Goal: Navigation & Orientation: Find specific page/section

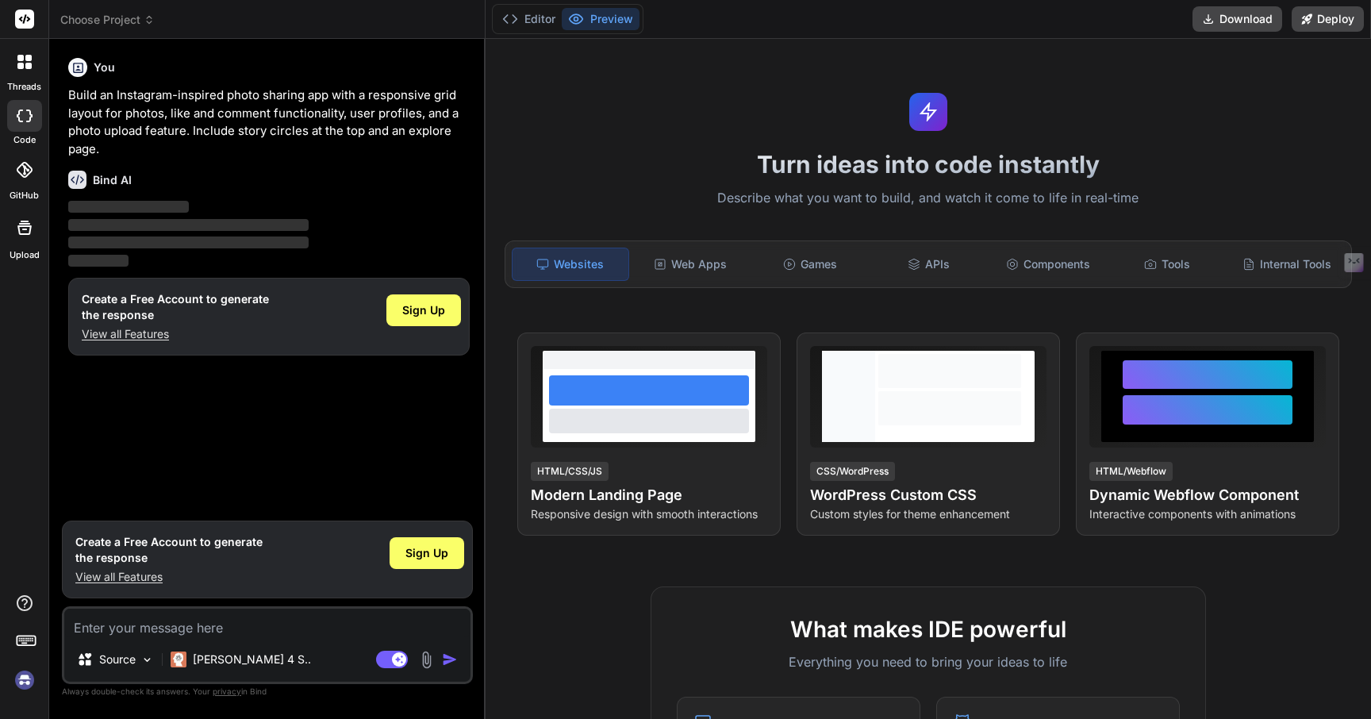
type textarea "x"
click at [815, 263] on div "Games" at bounding box center [809, 264] width 116 height 33
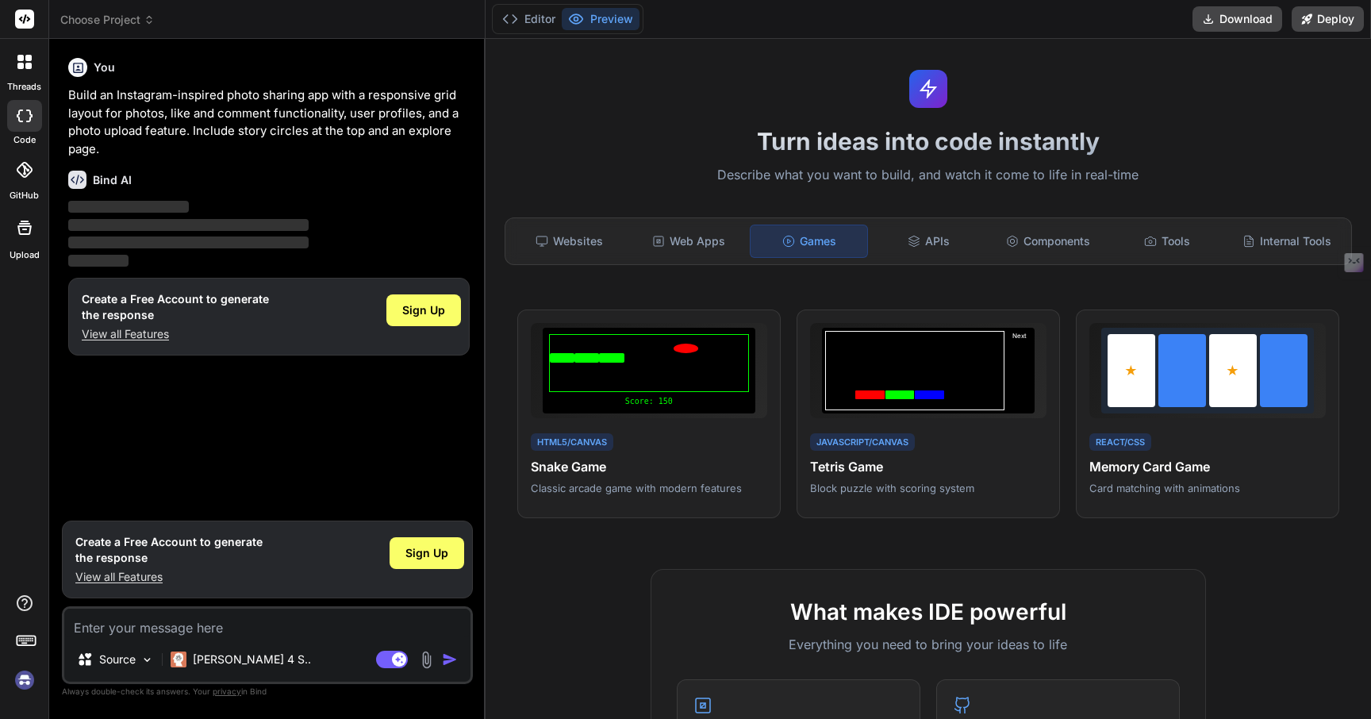
scroll to position [10, 0]
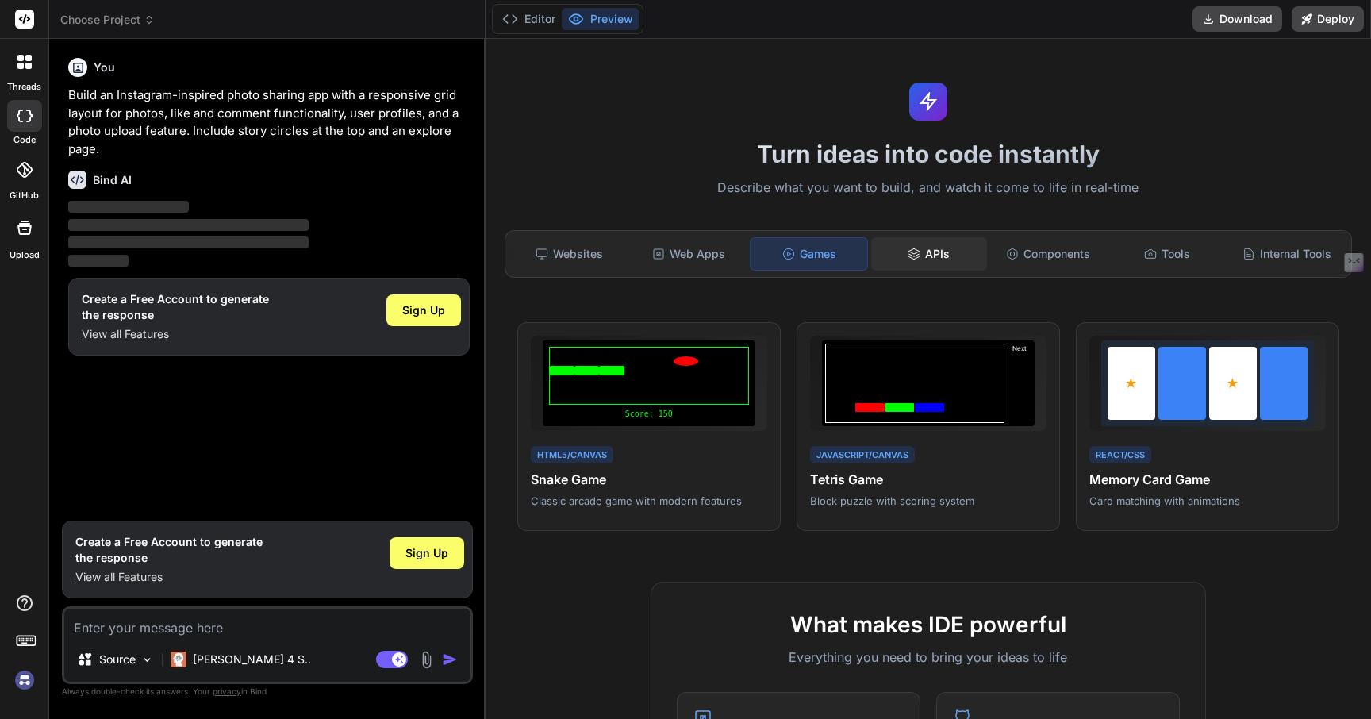
click at [932, 263] on div "APIs" at bounding box center [929, 253] width 116 height 33
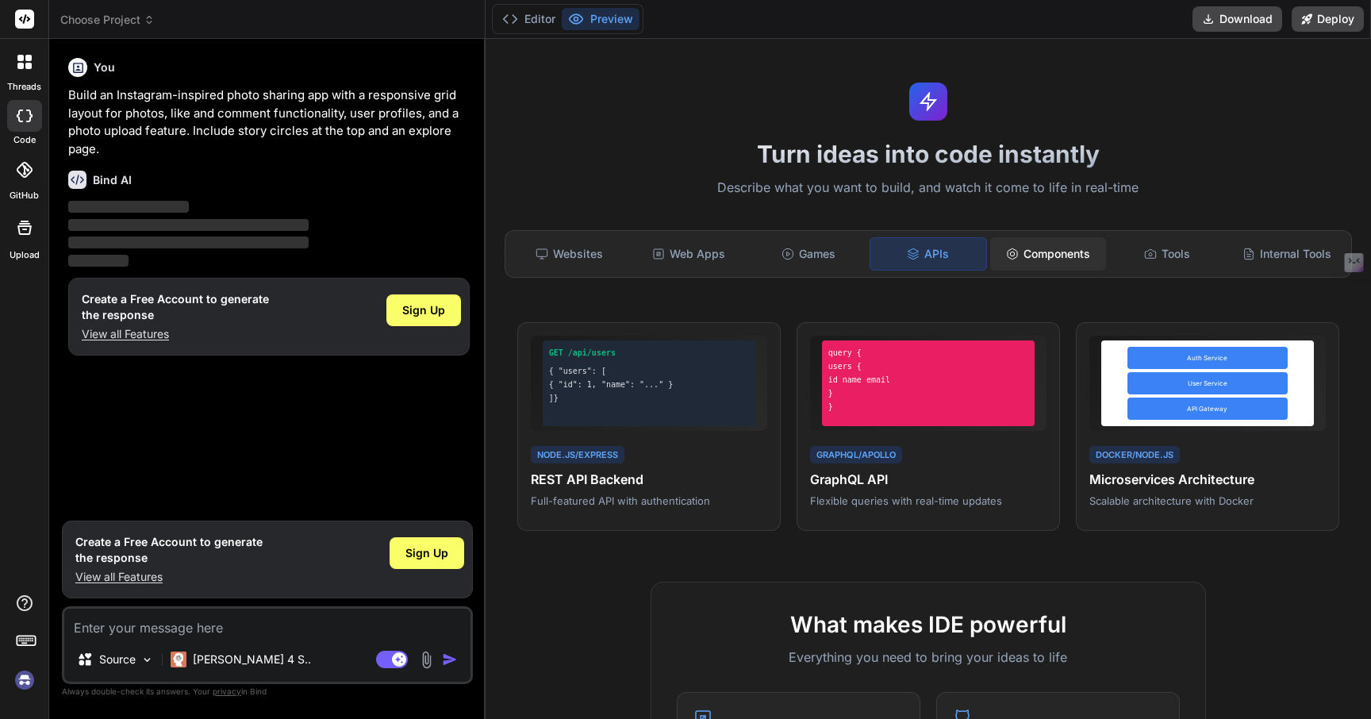
click at [1007, 255] on icon at bounding box center [1012, 253] width 10 height 10
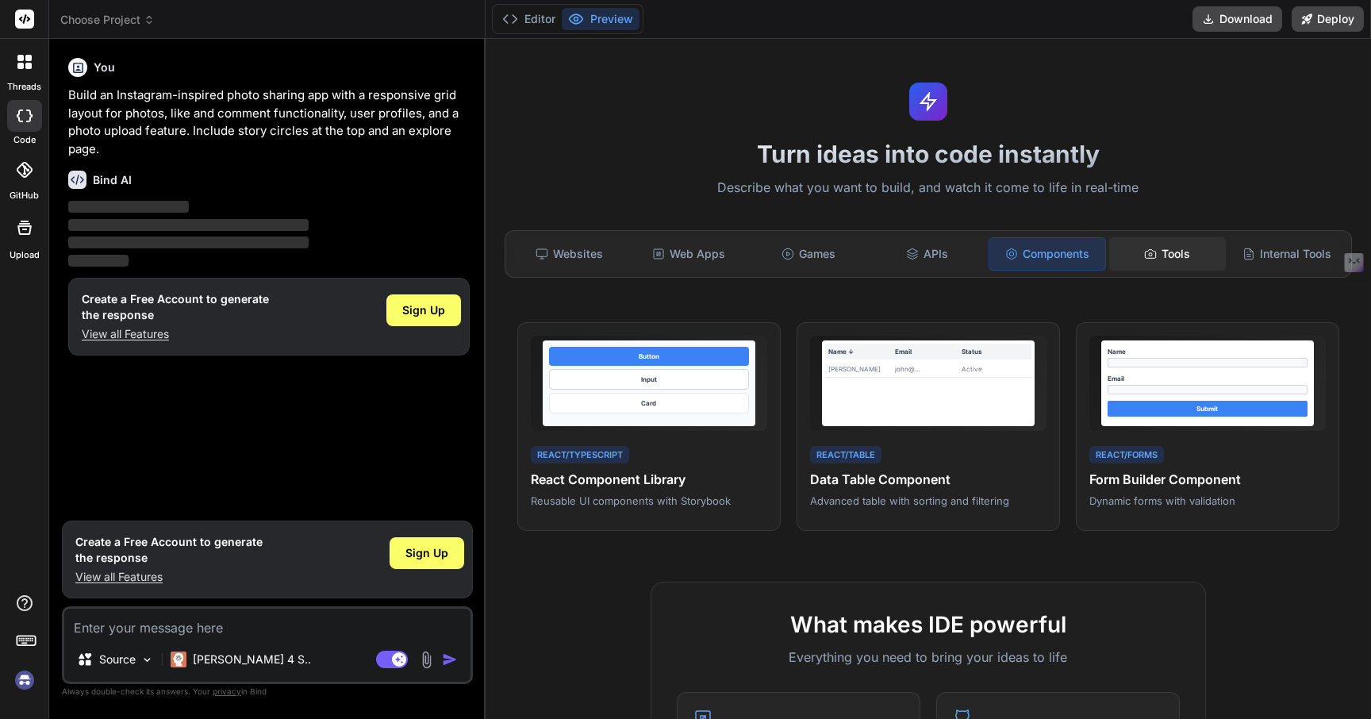
click at [1144, 253] on icon at bounding box center [1150, 254] width 13 height 13
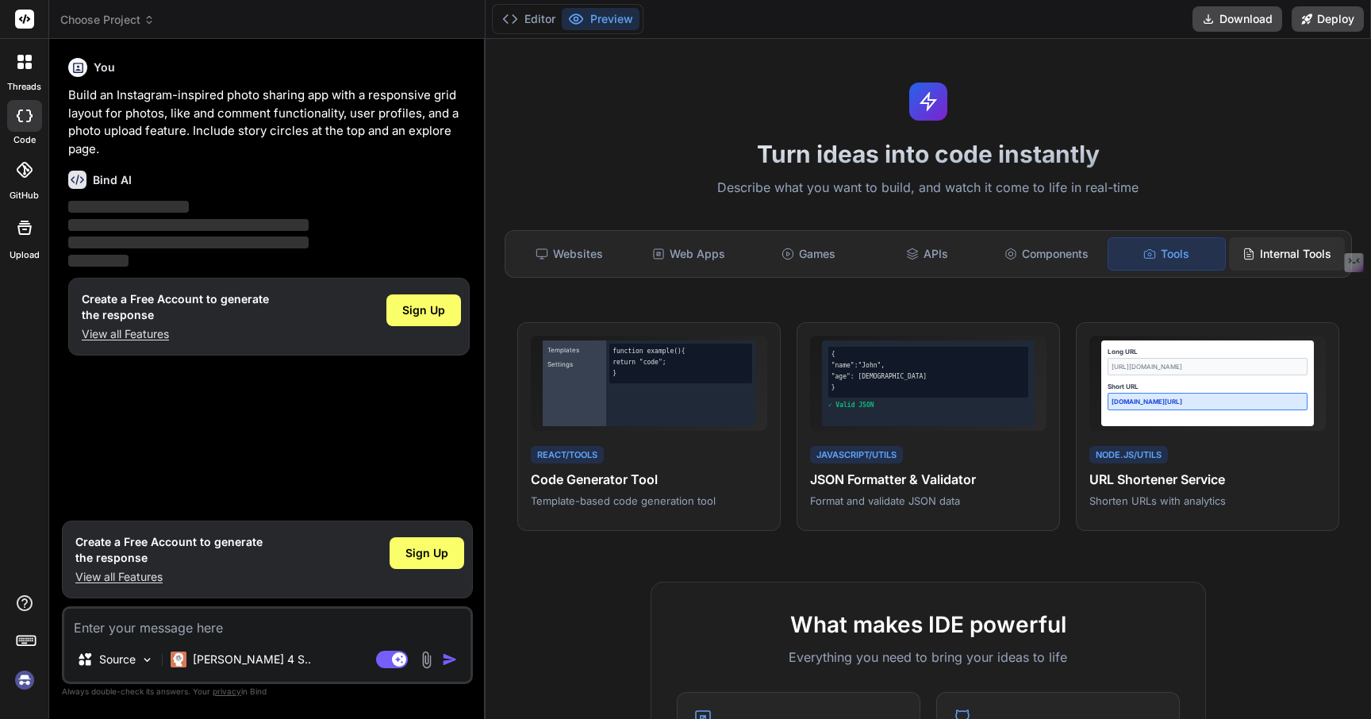
click at [1264, 251] on div "Internal Tools" at bounding box center [1287, 253] width 116 height 33
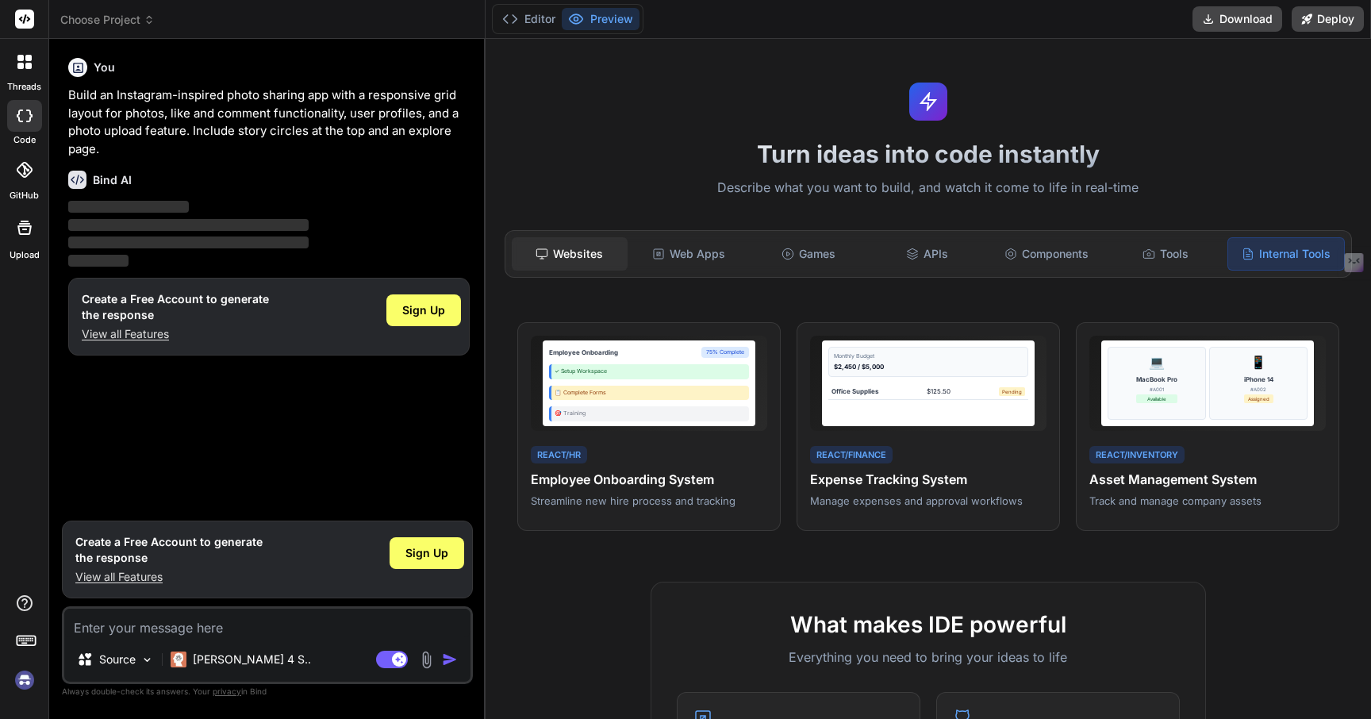
click at [564, 254] on div "Websites" at bounding box center [570, 253] width 116 height 33
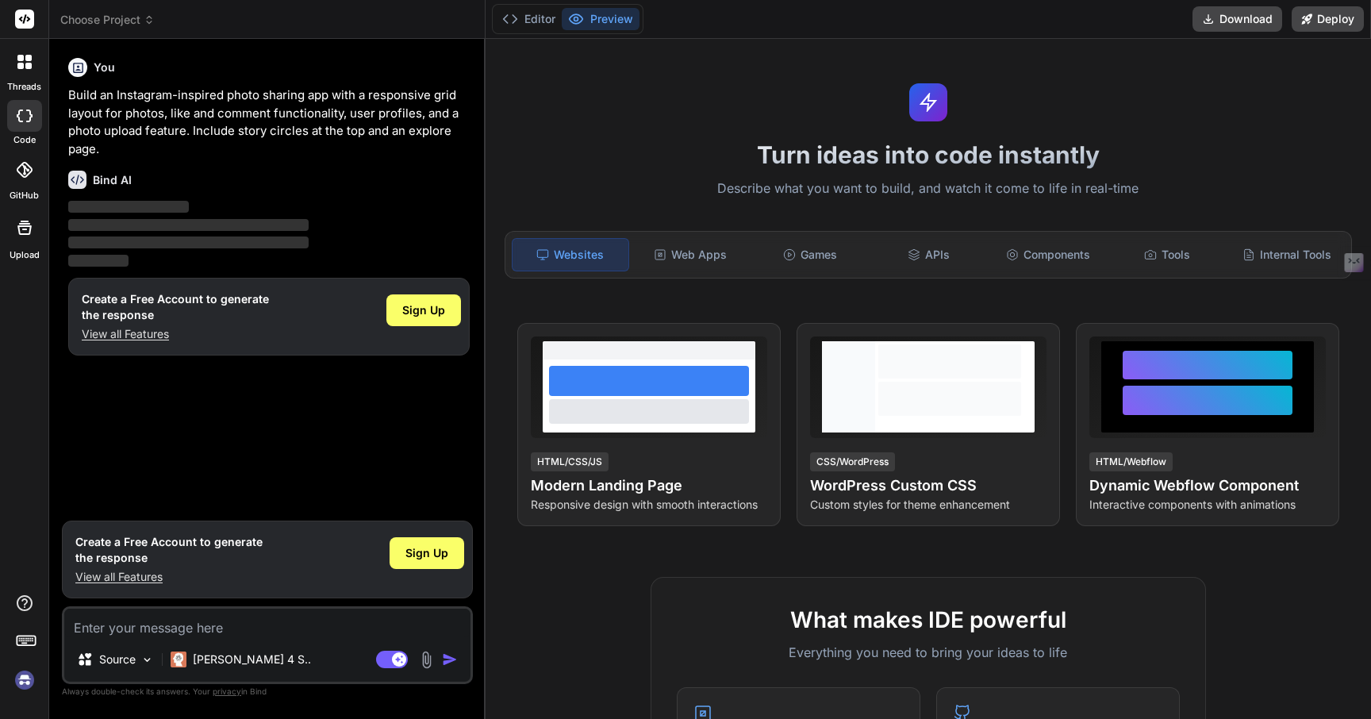
scroll to position [0, 0]
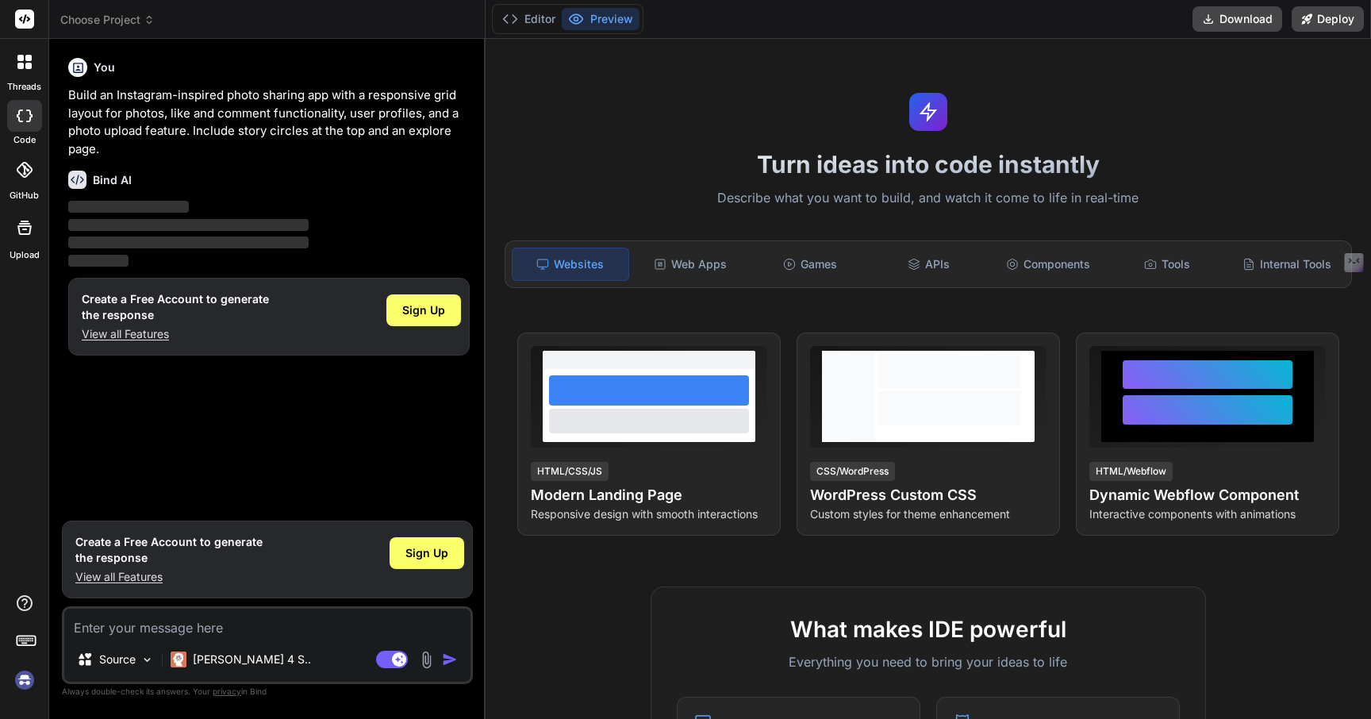
click at [29, 180] on div at bounding box center [24, 169] width 35 height 35
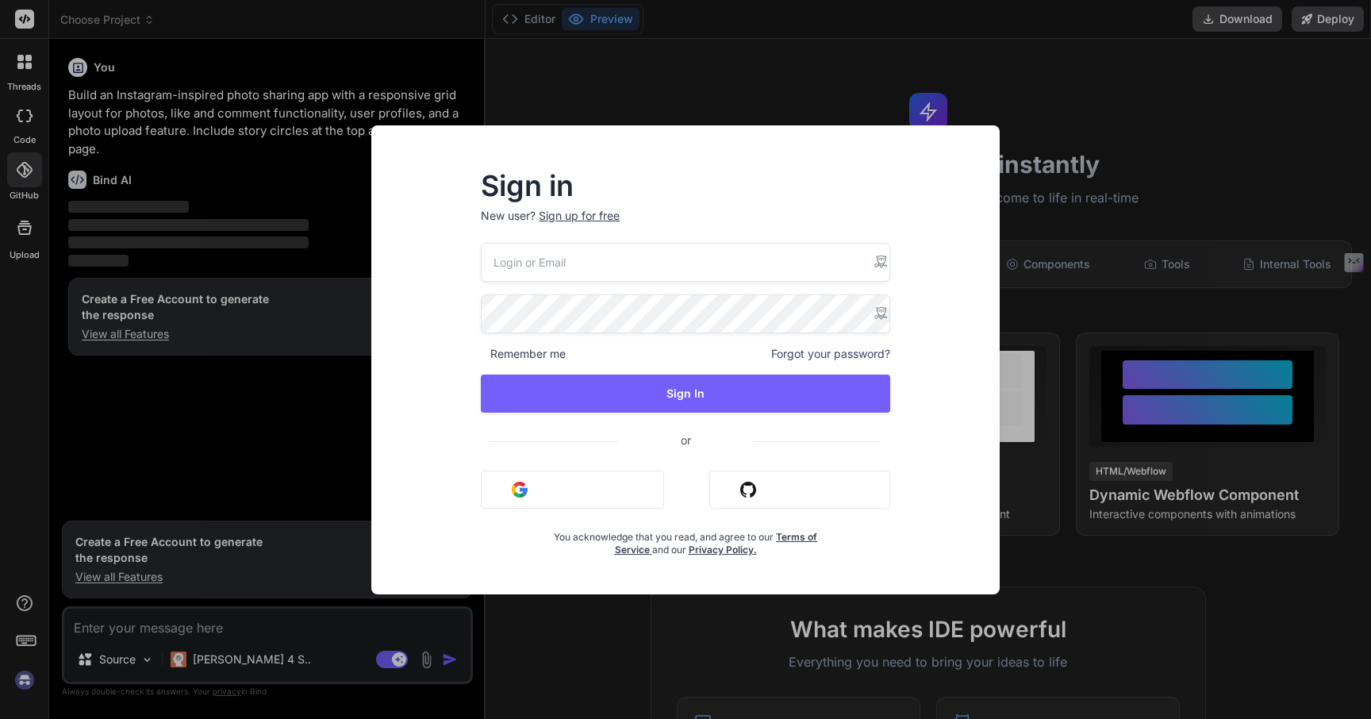
click at [21, 251] on div "Sign in New user? Sign up for free Remember me Forgot your password? Sign In or…" at bounding box center [685, 359] width 1371 height 719
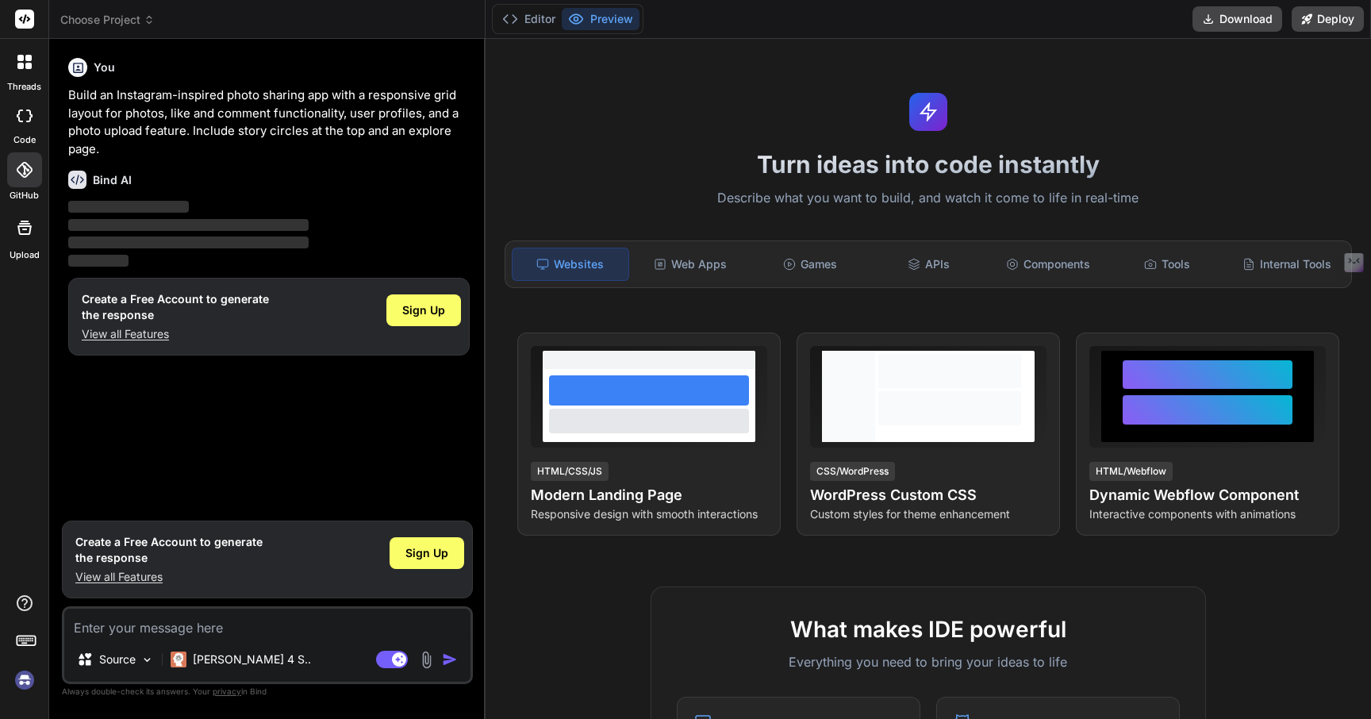
click at [19, 76] on div at bounding box center [24, 61] width 33 height 33
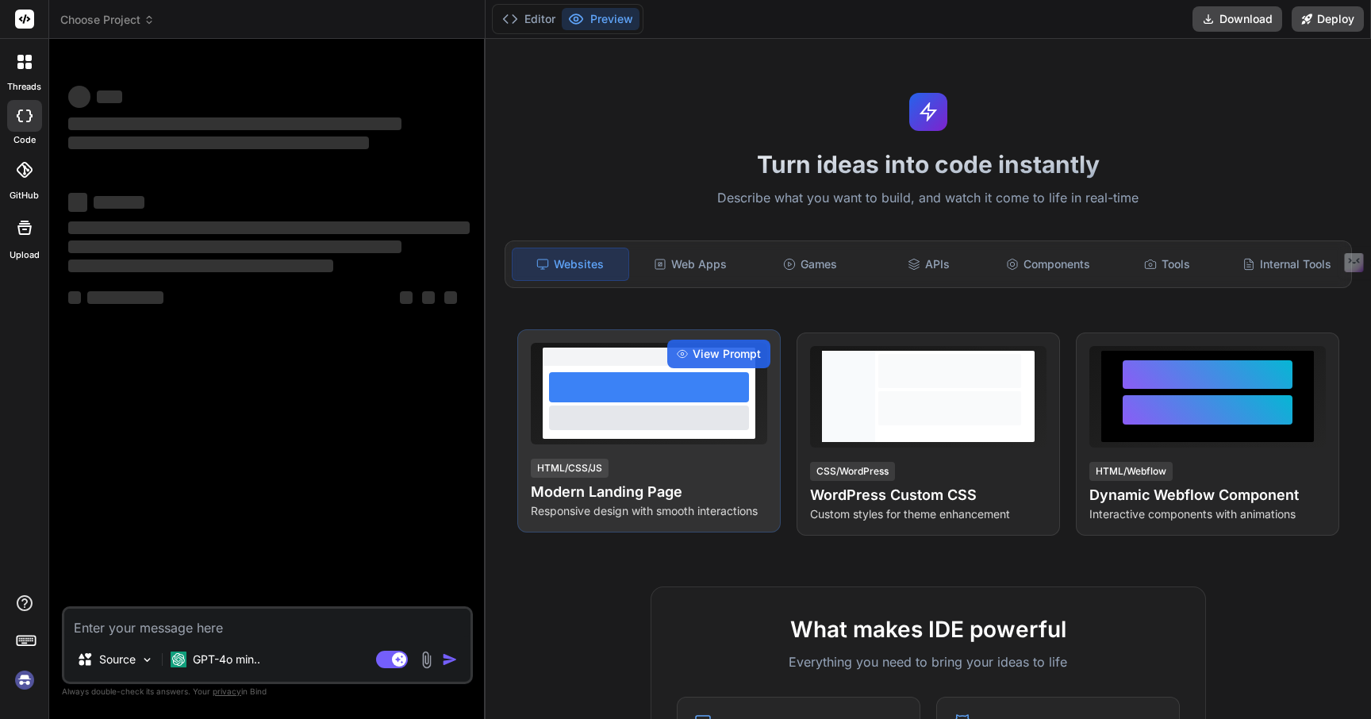
type textarea "x"
